Goal: Book appointment/travel/reservation

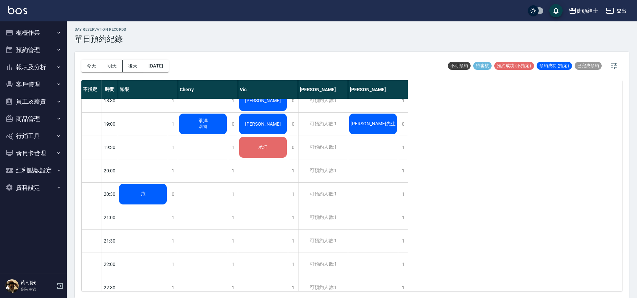
scroll to position [454, 0]
click at [165, 64] on button "[DATE]" at bounding box center [155, 66] width 25 height 12
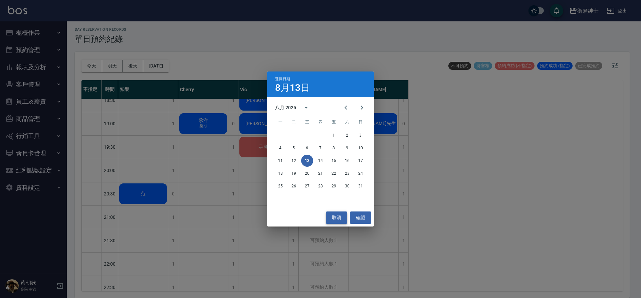
click at [339, 216] on button "取消" at bounding box center [336, 217] width 21 height 12
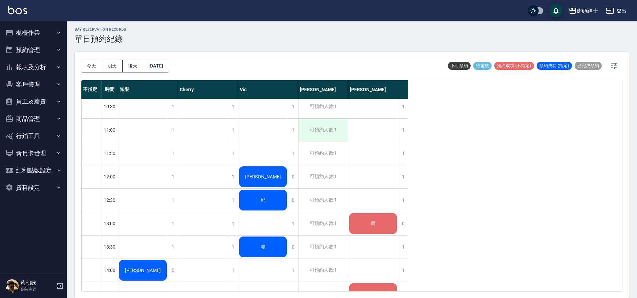
scroll to position [0, 0]
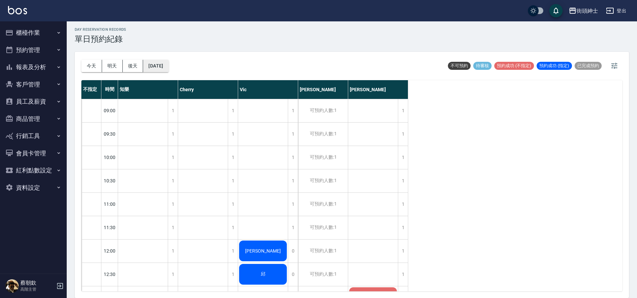
click at [165, 69] on button "[DATE]" at bounding box center [155, 66] width 25 height 12
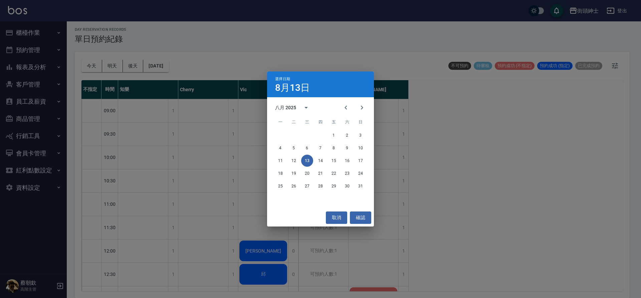
click at [325, 164] on div "11 12 13 14 15 16 17" at bounding box center [320, 160] width 107 height 12
click at [318, 161] on button "14" at bounding box center [320, 160] width 12 height 12
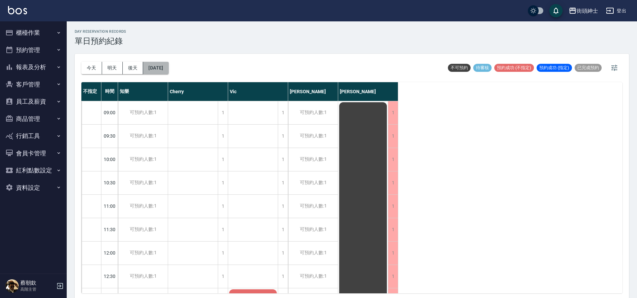
click at [166, 70] on button "[DATE]" at bounding box center [155, 68] width 25 height 12
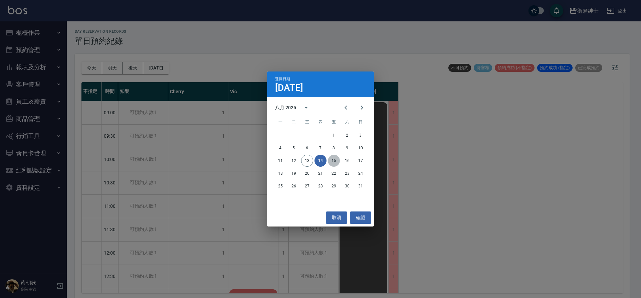
click at [335, 163] on button "15" at bounding box center [334, 160] width 12 height 12
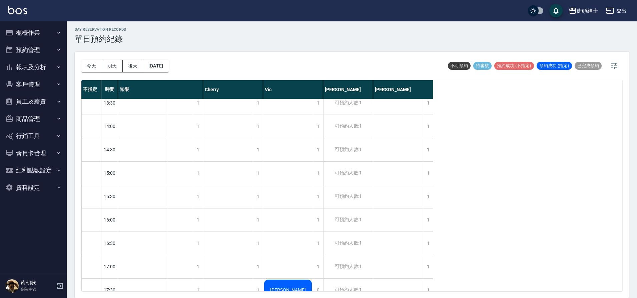
scroll to position [342, 0]
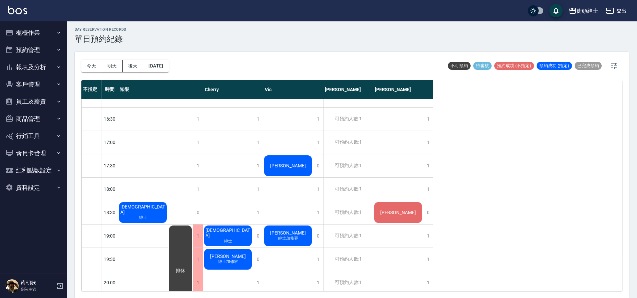
click at [92, 72] on div "[DATE] [DATE] [DATE] [DATE]" at bounding box center [124, 66] width 87 height 28
click at [91, 69] on button "今天" at bounding box center [91, 66] width 21 height 12
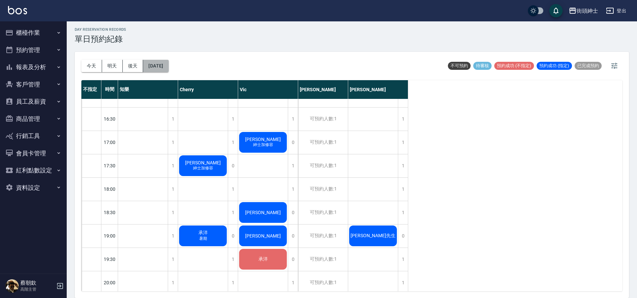
click at [169, 70] on button "[DATE]" at bounding box center [155, 66] width 25 height 12
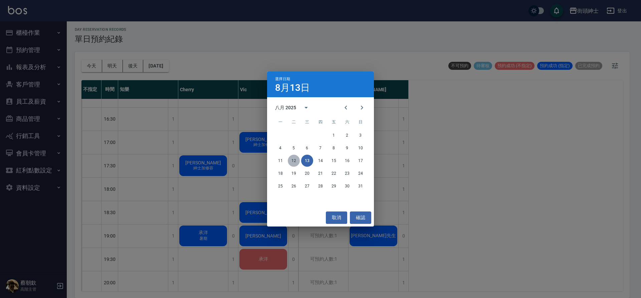
click at [289, 158] on button "12" at bounding box center [294, 160] width 12 height 12
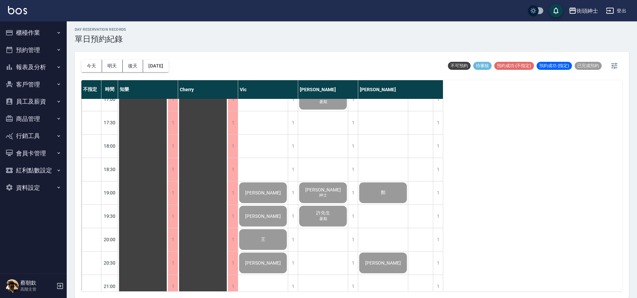
scroll to position [411, 0]
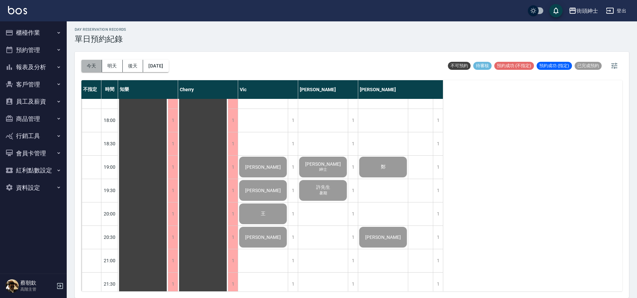
click at [89, 69] on button "今天" at bounding box center [91, 66] width 21 height 12
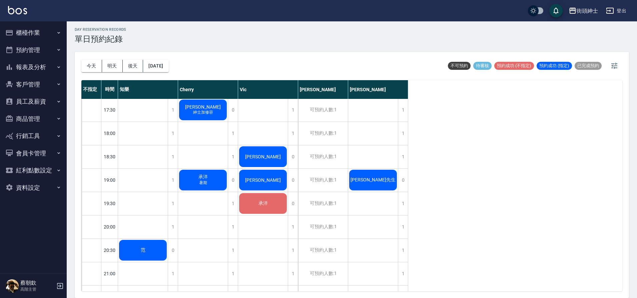
scroll to position [426, 0]
